Goal: Information Seeking & Learning: Understand process/instructions

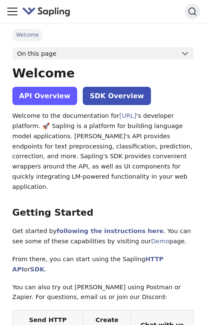
click at [57, 93] on link "API Overview" at bounding box center [44, 96] width 65 height 18
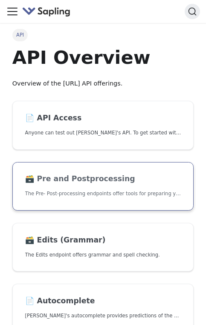
scroll to position [40, 0]
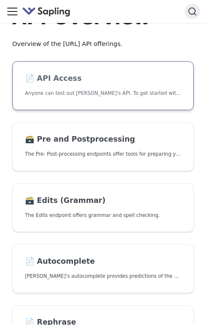
click at [78, 94] on p "Anyone can test out [PERSON_NAME]'s API. To get started with the API, simply:" at bounding box center [103, 93] width 156 height 8
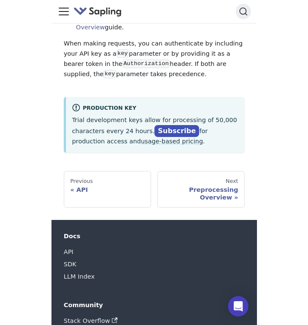
scroll to position [160, 0]
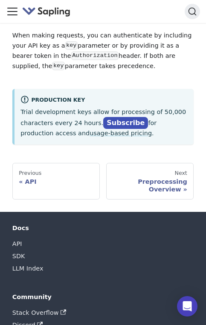
click at [127, 107] on p "Trial development keys allow for processing of 50,000 characters every 24 hours…" at bounding box center [103, 123] width 167 height 32
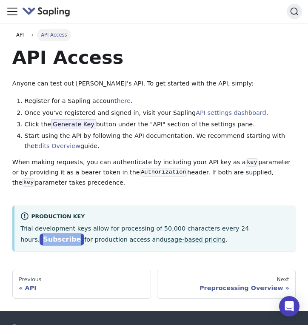
scroll to position [0, 0]
click at [23, 32] on span "API" at bounding box center [20, 35] width 8 height 6
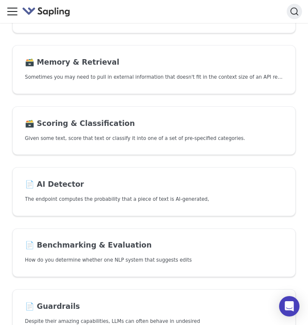
scroll to position [423, 0]
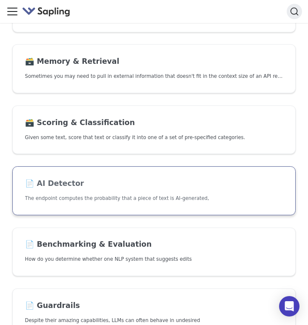
click at [79, 190] on link "📄️ AI Detector The endpoint computes the probability that a piece of text is AI…" at bounding box center [154, 191] width 284 height 49
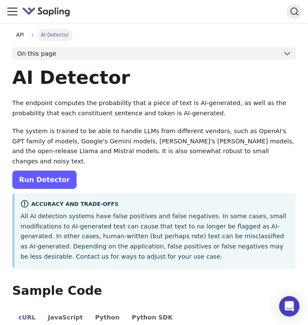
click at [51, 171] on link "Run Detector" at bounding box center [44, 180] width 64 height 18
